Goal: Information Seeking & Learning: Understand process/instructions

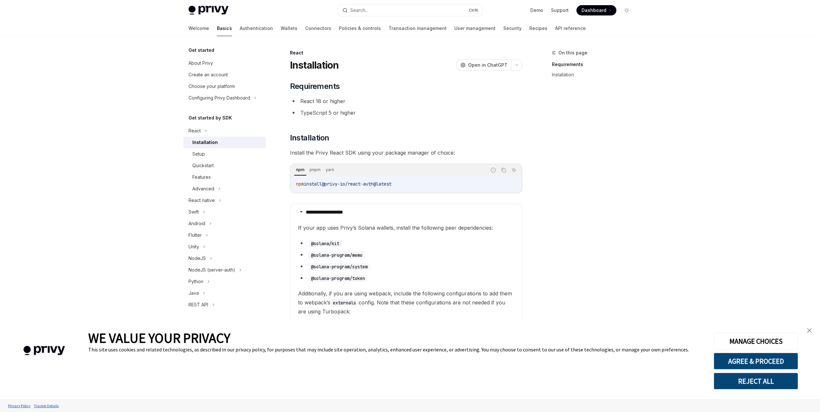
type textarea "*"
click at [767, 361] on button "AGREE & PROCEED" at bounding box center [756, 361] width 84 height 17
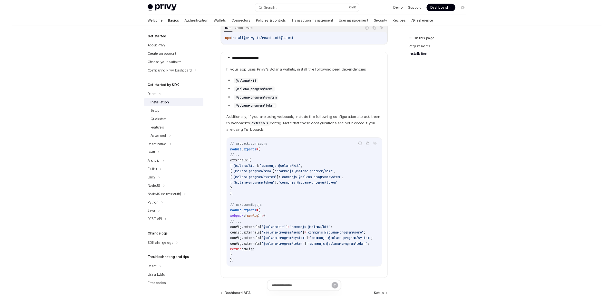
scroll to position [163, 0]
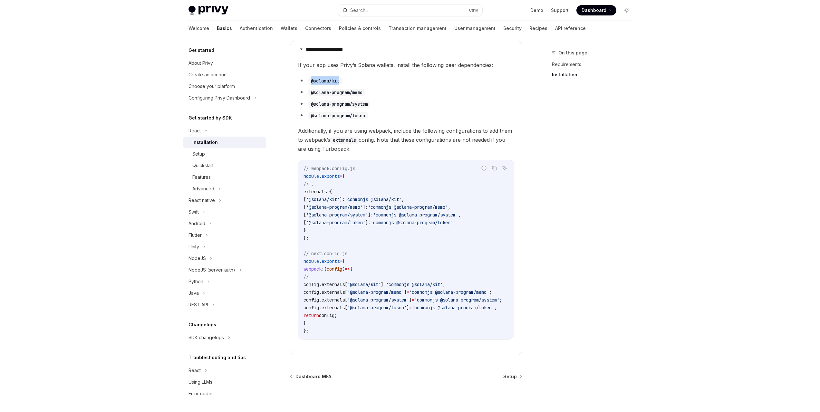
drag, startPoint x: 315, startPoint y: 79, endPoint x: 343, endPoint y: 78, distance: 28.1
click at [343, 78] on li "@solana/kit" at bounding box center [406, 80] width 216 height 9
copy code "@solana/kit"
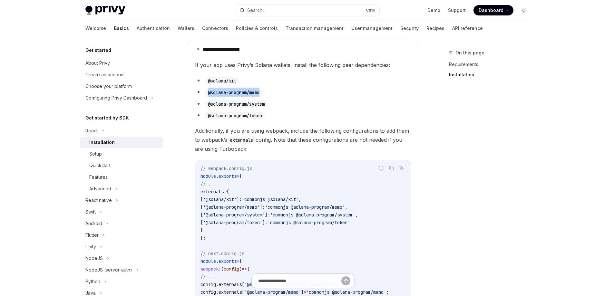
drag, startPoint x: 263, startPoint y: 92, endPoint x: 209, endPoint y: 93, distance: 54.2
click at [209, 93] on code "@solana-program/memo" at bounding box center [233, 92] width 57 height 7
copy code "@solana-program/memo"
drag, startPoint x: 208, startPoint y: 103, endPoint x: 268, endPoint y: 102, distance: 59.3
click at [267, 102] on code "@solana-program/system" at bounding box center [236, 104] width 62 height 7
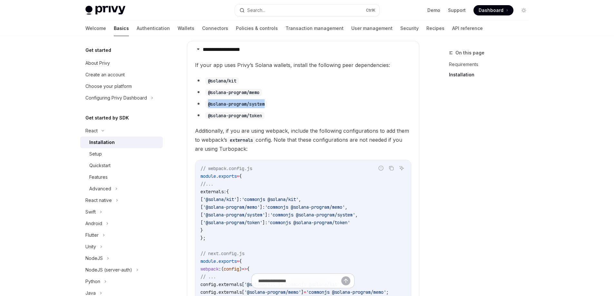
copy code "@solana-program/system"
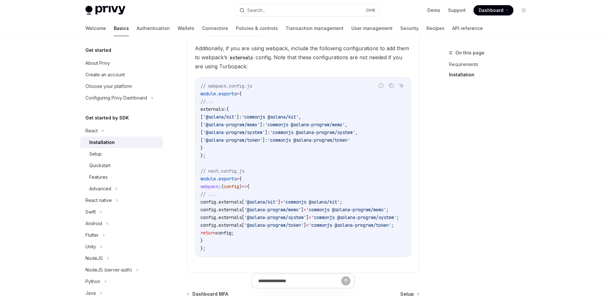
scroll to position [259, 0]
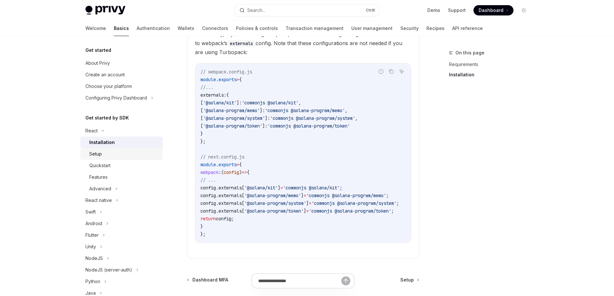
click at [107, 151] on div "Setup" at bounding box center [124, 154] width 70 height 8
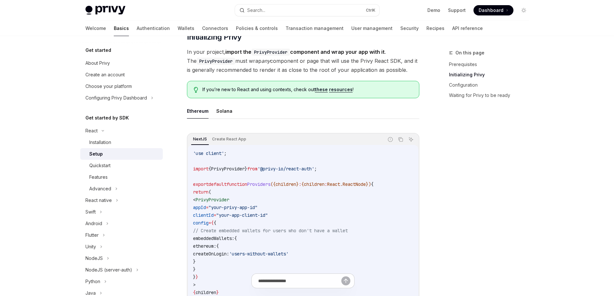
scroll to position [129, 0]
click at [221, 114] on button "Solana" at bounding box center [224, 110] width 16 height 15
type textarea "*"
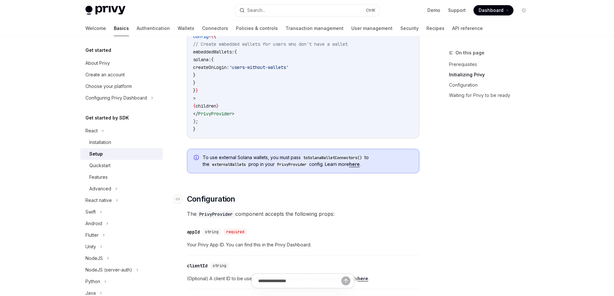
scroll to position [322, 0]
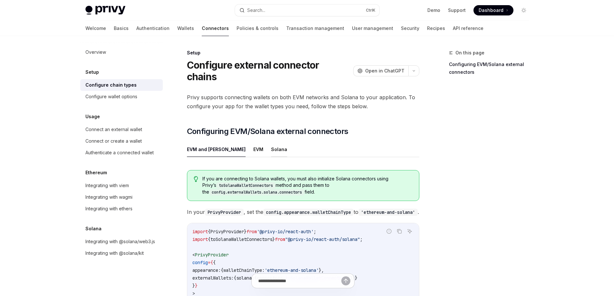
click at [271, 142] on button "Solana" at bounding box center [279, 149] width 16 height 15
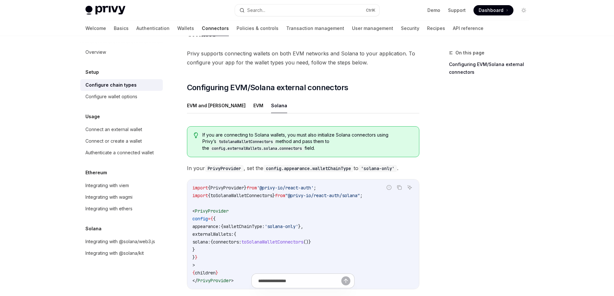
scroll to position [97, 0]
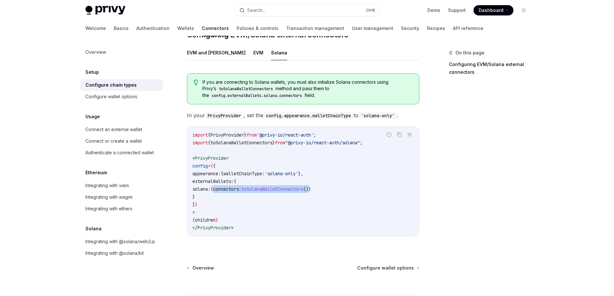
drag, startPoint x: 233, startPoint y: 178, endPoint x: 335, endPoint y: 177, distance: 101.9
click at [311, 186] on span "solana: { connectors: toSolanaWalletConnectors ()}" at bounding box center [251, 189] width 119 height 6
copy span "connectors: toSolanaWalletConnectors ()"
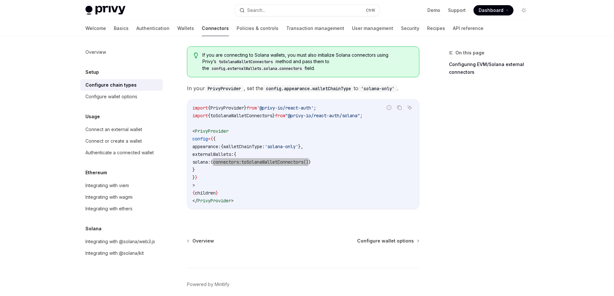
scroll to position [140, 0]
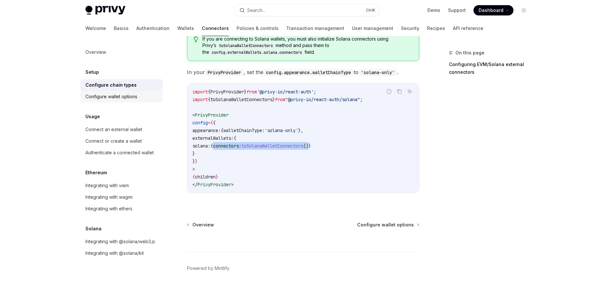
click at [121, 96] on div "Configure wallet options" at bounding box center [111, 97] width 52 height 8
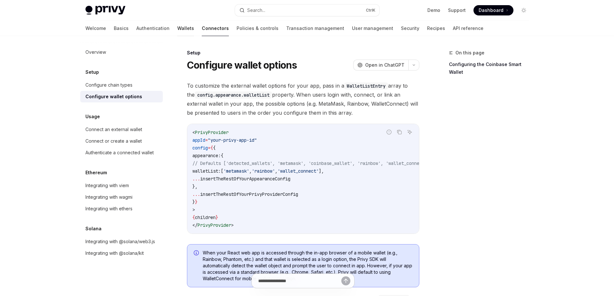
click at [177, 34] on link "Wallets" at bounding box center [185, 28] width 17 height 15
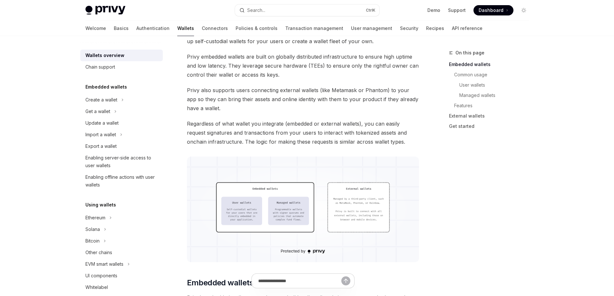
scroll to position [97, 0]
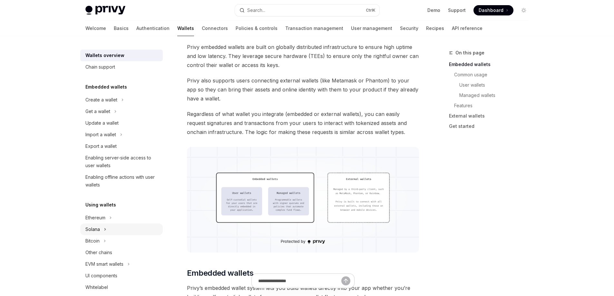
click at [94, 224] on button "Solana" at bounding box center [121, 230] width 83 height 12
type textarea "*"
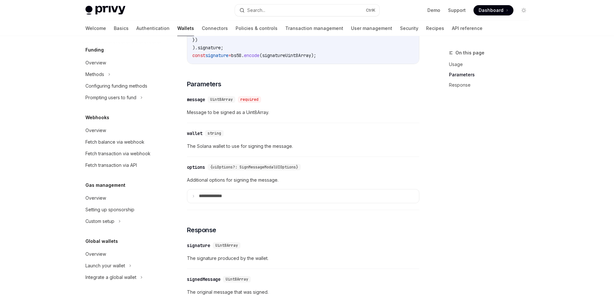
scroll to position [368, 0]
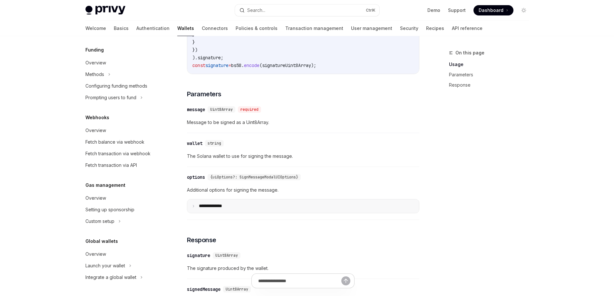
click at [224, 208] on p "**** *********" at bounding box center [216, 206] width 34 height 6
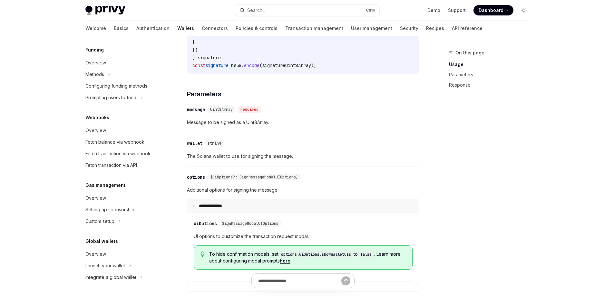
click at [225, 208] on summary "**** *********" at bounding box center [303, 207] width 232 height 14
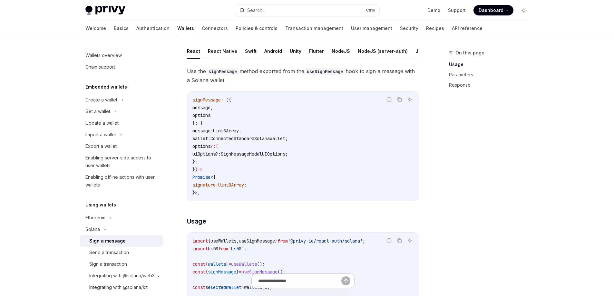
scroll to position [0, 0]
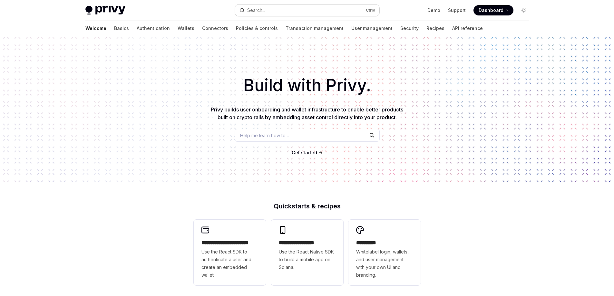
click at [265, 10] on div "Search..." at bounding box center [256, 10] width 18 height 8
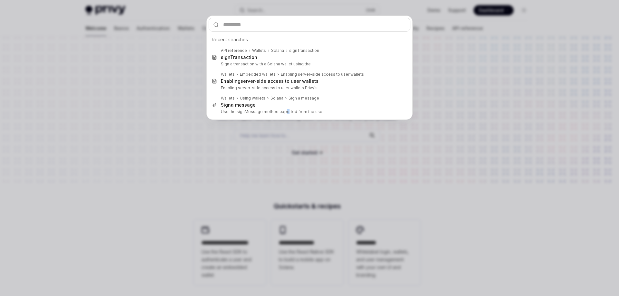
drag, startPoint x: 281, startPoint y: 279, endPoint x: 283, endPoint y: 275, distance: 4.5
click at [282, 276] on div "Recent searches API reference Wallets Solana signTransaction sign Transaction S…" at bounding box center [309, 148] width 619 height 296
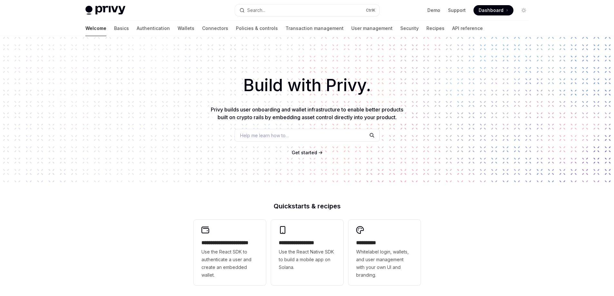
click at [409, 9] on div "Demo Support Dashboard Dashboard" at bounding box center [457, 10] width 144 height 10
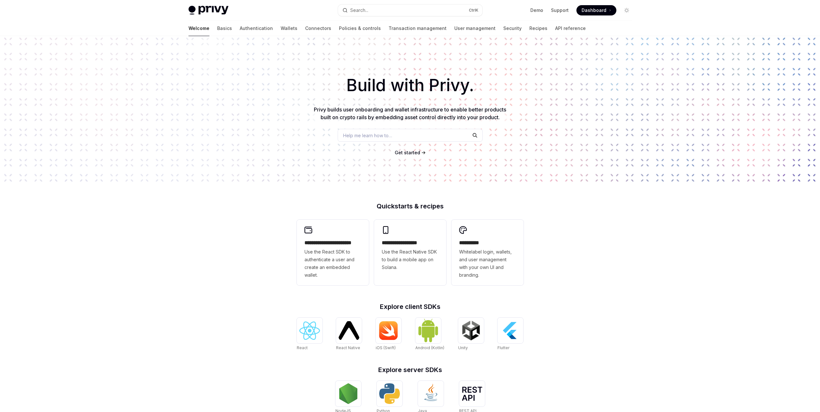
type textarea "*"
